Goal: Transaction & Acquisition: Purchase product/service

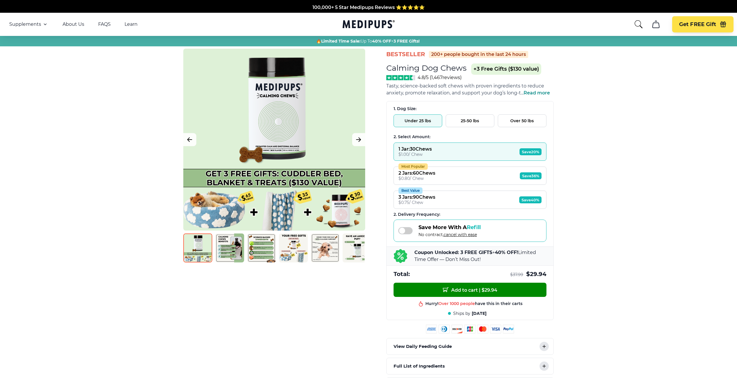
click at [469, 121] on button "25-50 lbs" at bounding box center [469, 120] width 49 height 13
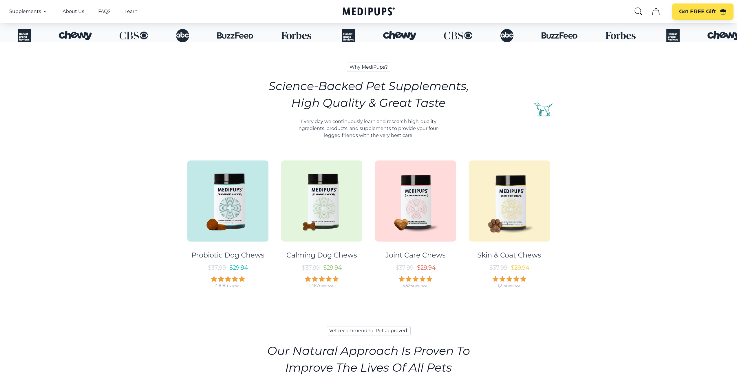
scroll to position [232, 0]
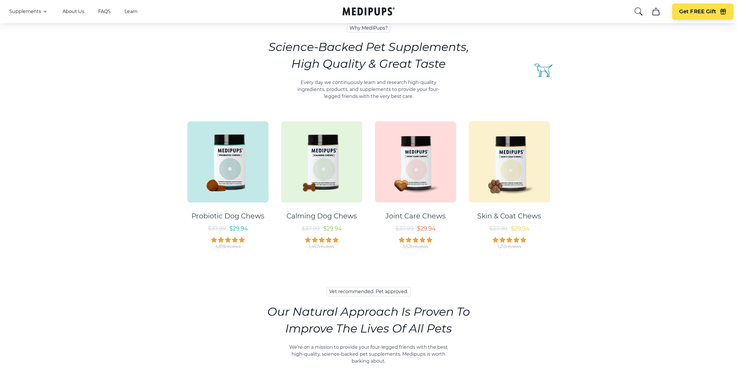
click at [323, 167] on img at bounding box center [321, 161] width 81 height 81
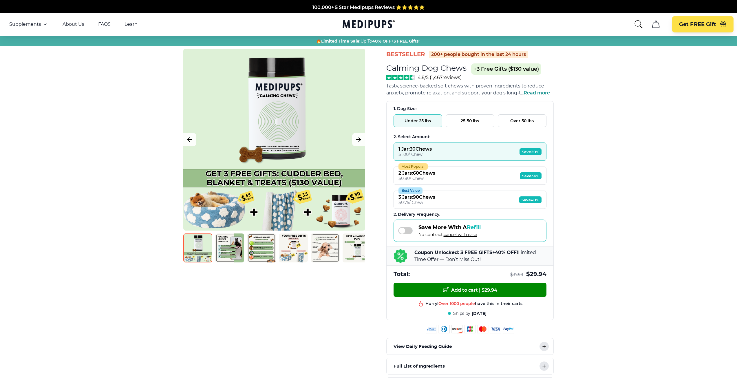
click at [454, 201] on button "Best Value 3 Jars : 90 Chews $ 0.75 / Chew Save 40%" at bounding box center [469, 199] width 153 height 18
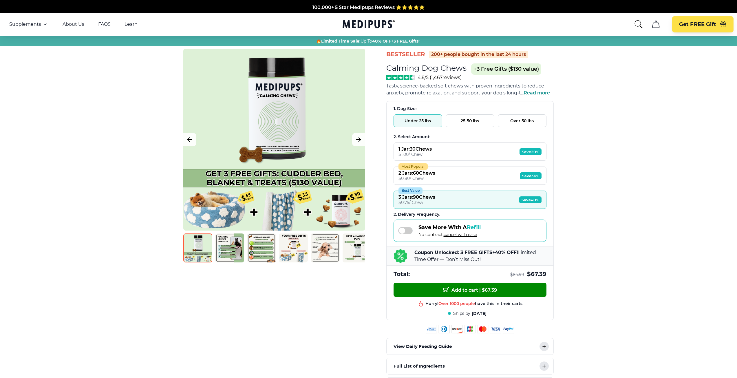
click at [447, 174] on button "Most Popular 2 Jars : 60 Chews $ 0.80 / Chew Save 36%" at bounding box center [469, 175] width 153 height 18
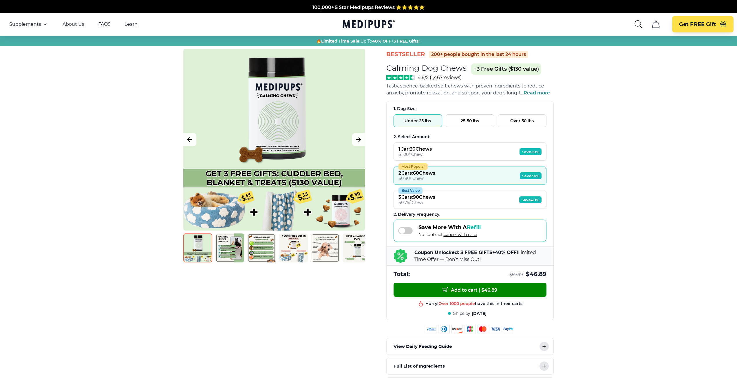
click at [225, 250] on img at bounding box center [229, 247] width 29 height 29
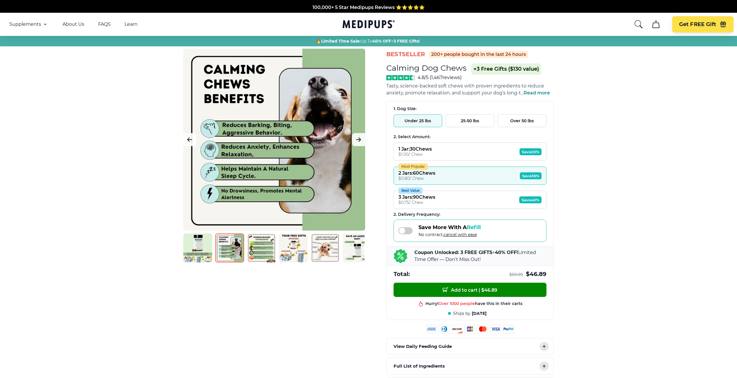
click at [263, 252] on img at bounding box center [261, 247] width 29 height 29
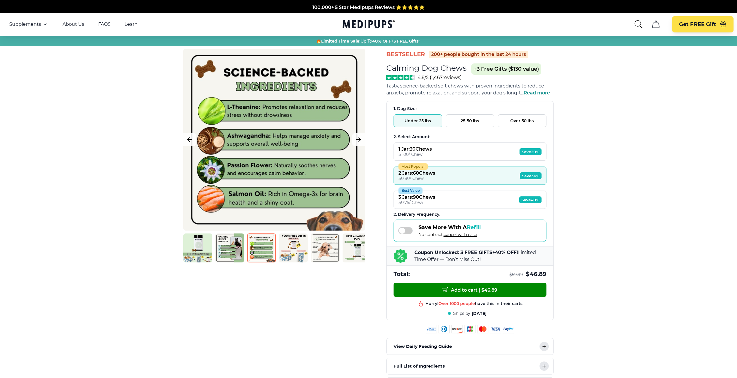
click at [295, 256] on img at bounding box center [293, 247] width 29 height 29
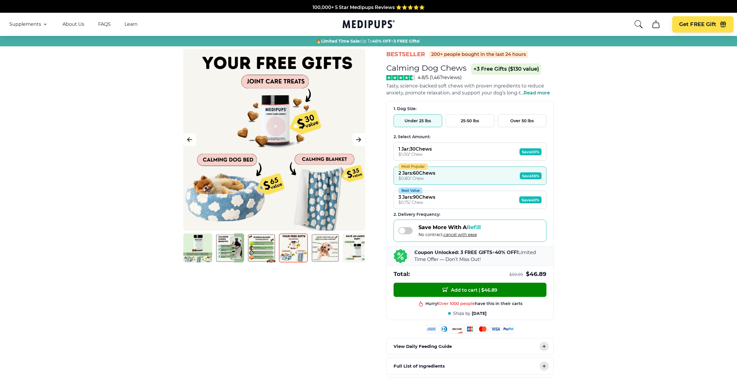
click at [326, 256] on img at bounding box center [325, 247] width 29 height 29
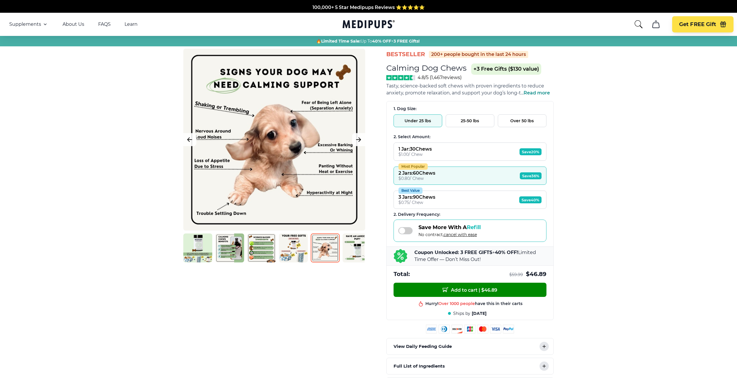
click at [358, 248] on img at bounding box center [356, 247] width 29 height 29
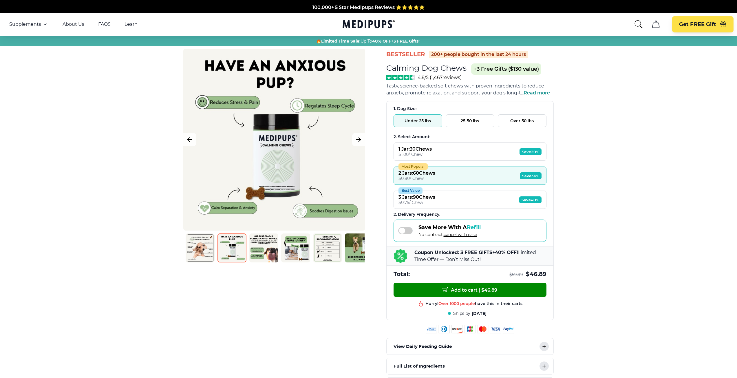
scroll to position [0, 134]
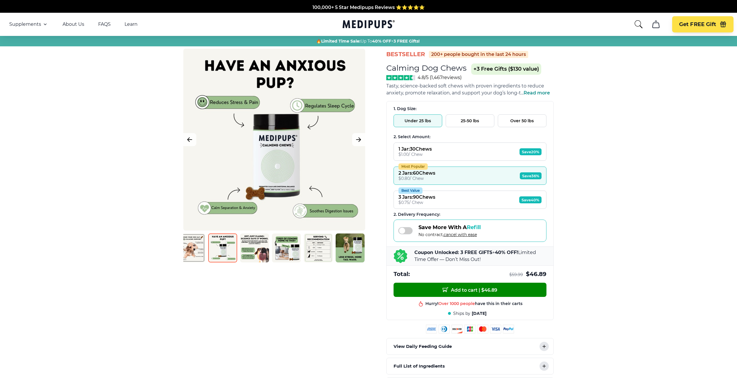
drag, startPoint x: 355, startPoint y: 246, endPoint x: 211, endPoint y: 230, distance: 145.4
click at [211, 230] on div "BestSeller 200+ people bought in the last 24 hours Calming Dog Chews (+ 3 Free …" at bounding box center [274, 156] width 182 height 214
click at [252, 251] on img at bounding box center [254, 247] width 29 height 29
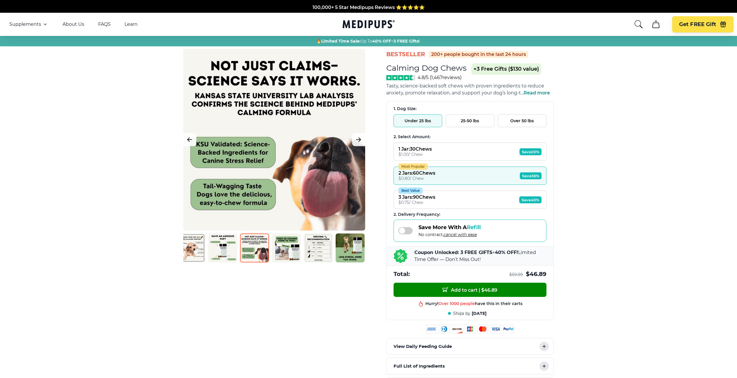
click at [286, 253] on img at bounding box center [286, 247] width 29 height 29
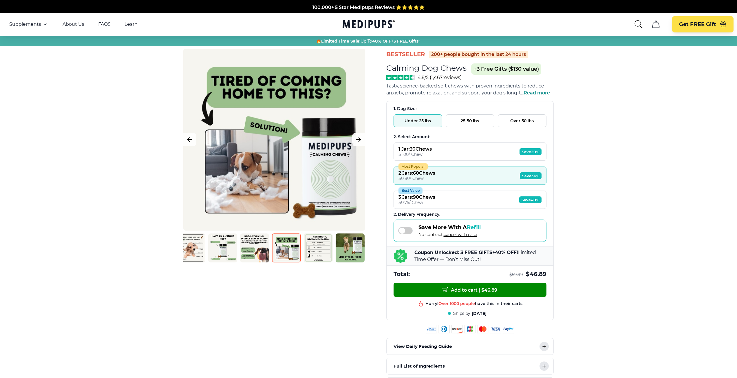
click at [319, 254] on img at bounding box center [318, 247] width 29 height 29
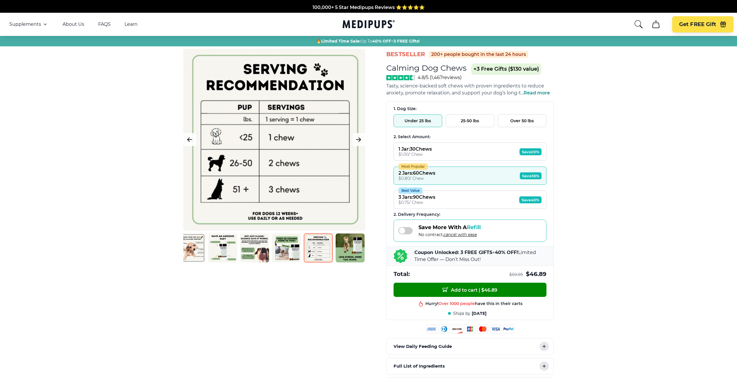
click at [349, 255] on img at bounding box center [349, 247] width 29 height 29
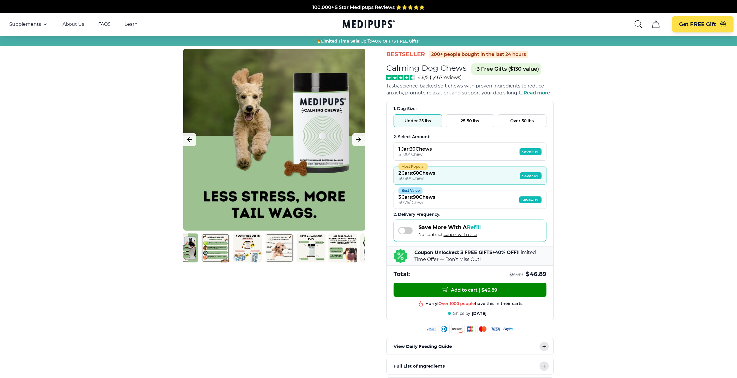
scroll to position [0, 0]
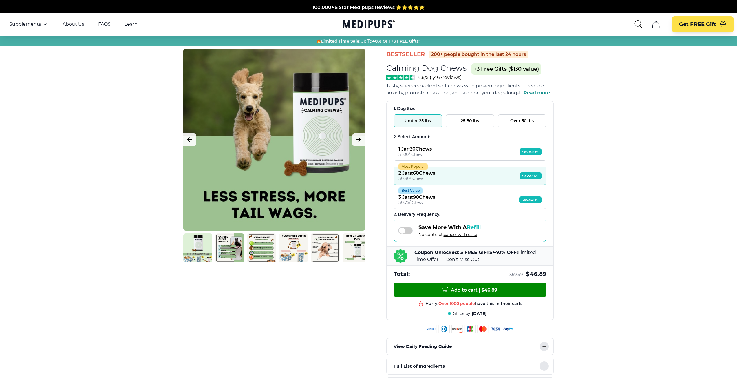
drag, startPoint x: 195, startPoint y: 249, endPoint x: 386, endPoint y: 247, distance: 190.8
click at [386, 247] on div "BestSeller 200+ people bought in the last 24 hours Calming Dog Chews (+ 3 Free …" at bounding box center [368, 221] width 382 height 345
click at [468, 121] on button "25-50 lbs" at bounding box center [469, 120] width 49 height 13
click at [455, 196] on button "Best Value 3 Jars : 90 Chews $ 0.75 / Chew Save 40%" at bounding box center [469, 199] width 153 height 18
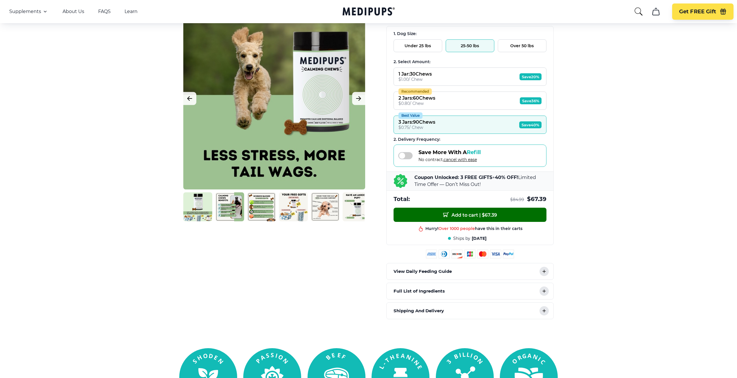
scroll to position [87, 0]
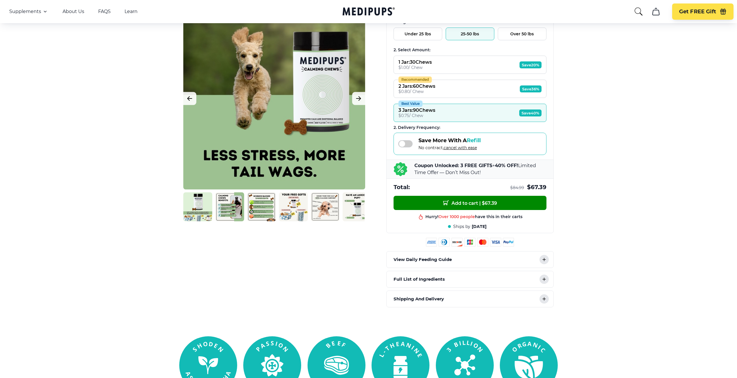
click at [442, 261] on p "View Daily Feeding Guide" at bounding box center [422, 259] width 58 height 7
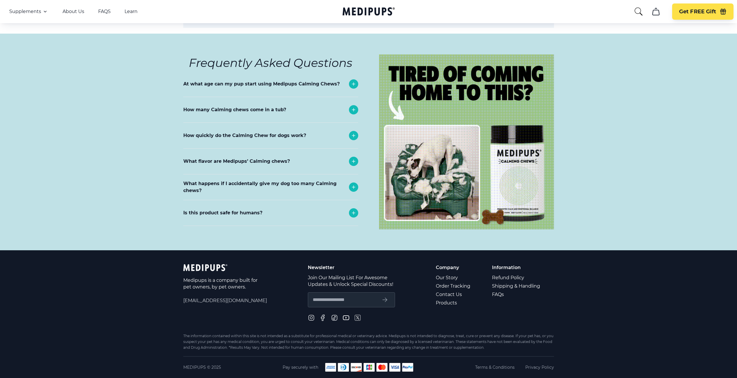
scroll to position [2616, 0]
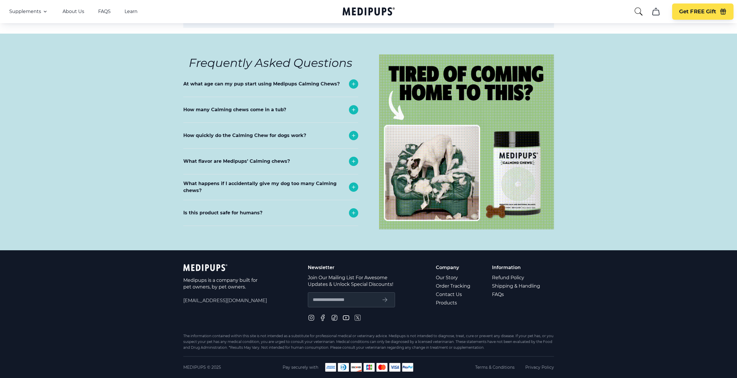
click at [254, 122] on div "How many Calming chews come in a tub?" at bounding box center [270, 109] width 175 height 25
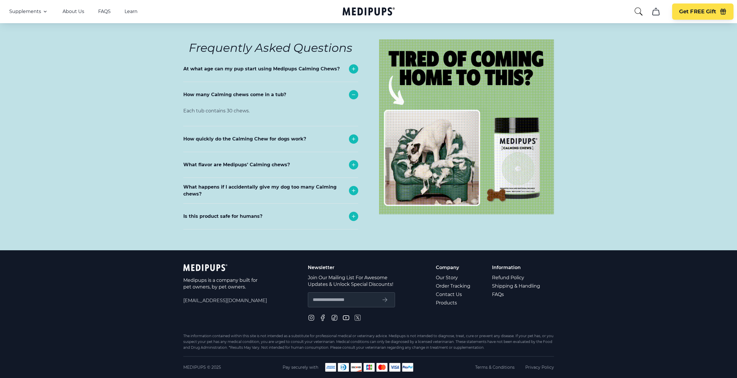
click at [250, 98] on p "How many Calming chews come in a tub?" at bounding box center [234, 94] width 103 height 7
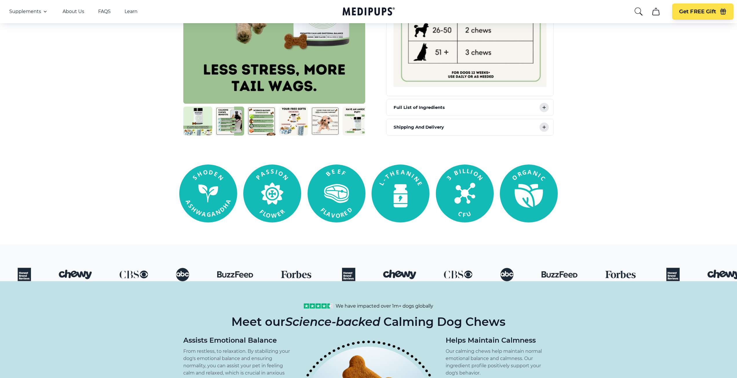
scroll to position [0, 0]
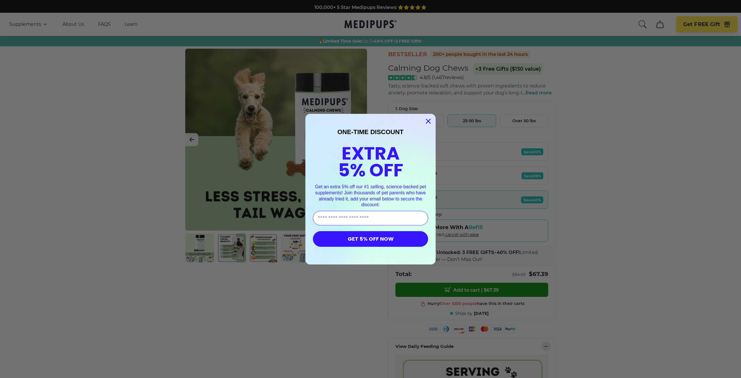
click at [426, 122] on icon "Close dialog" at bounding box center [428, 121] width 4 height 4
